Goal: Navigation & Orientation: Find specific page/section

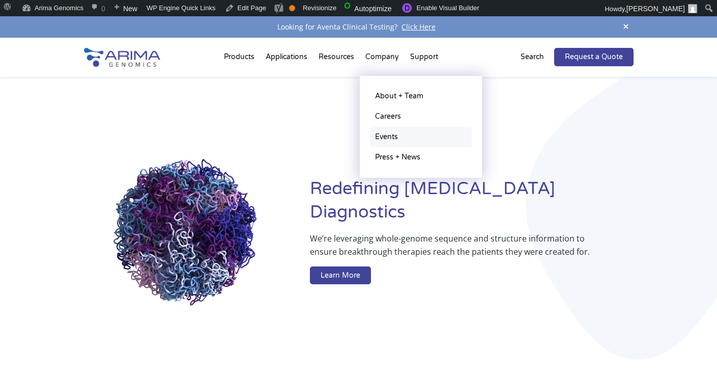
click at [391, 143] on link "Events" at bounding box center [421, 137] width 102 height 20
